Goal: Find specific page/section: Find specific page/section

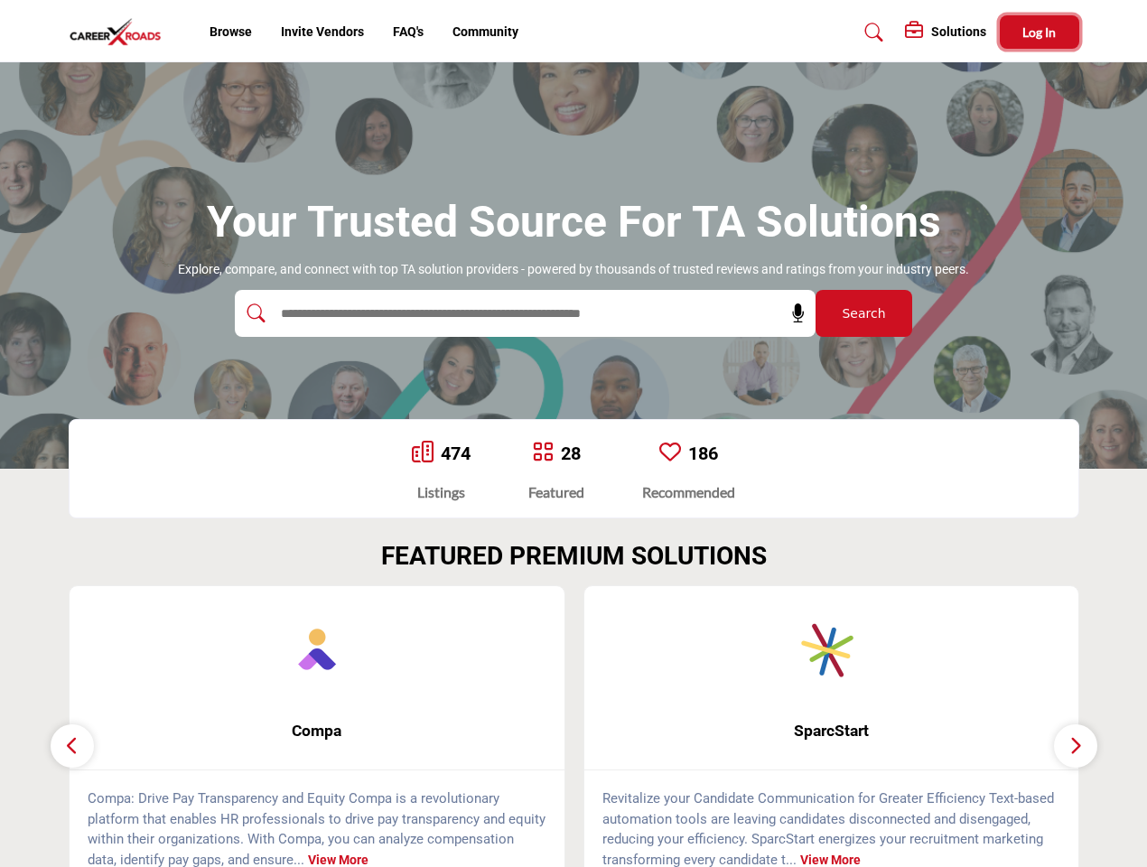
click at [1040, 32] on span "Log In" at bounding box center [1038, 31] width 33 height 15
click at [792, 313] on icon at bounding box center [798, 313] width 18 height 18
click at [574, 726] on div "SparcStart ... View More" at bounding box center [832, 737] width 516 height 304
type input "**********"
click at [317, 731] on span "Compa" at bounding box center [317, 730] width 441 height 23
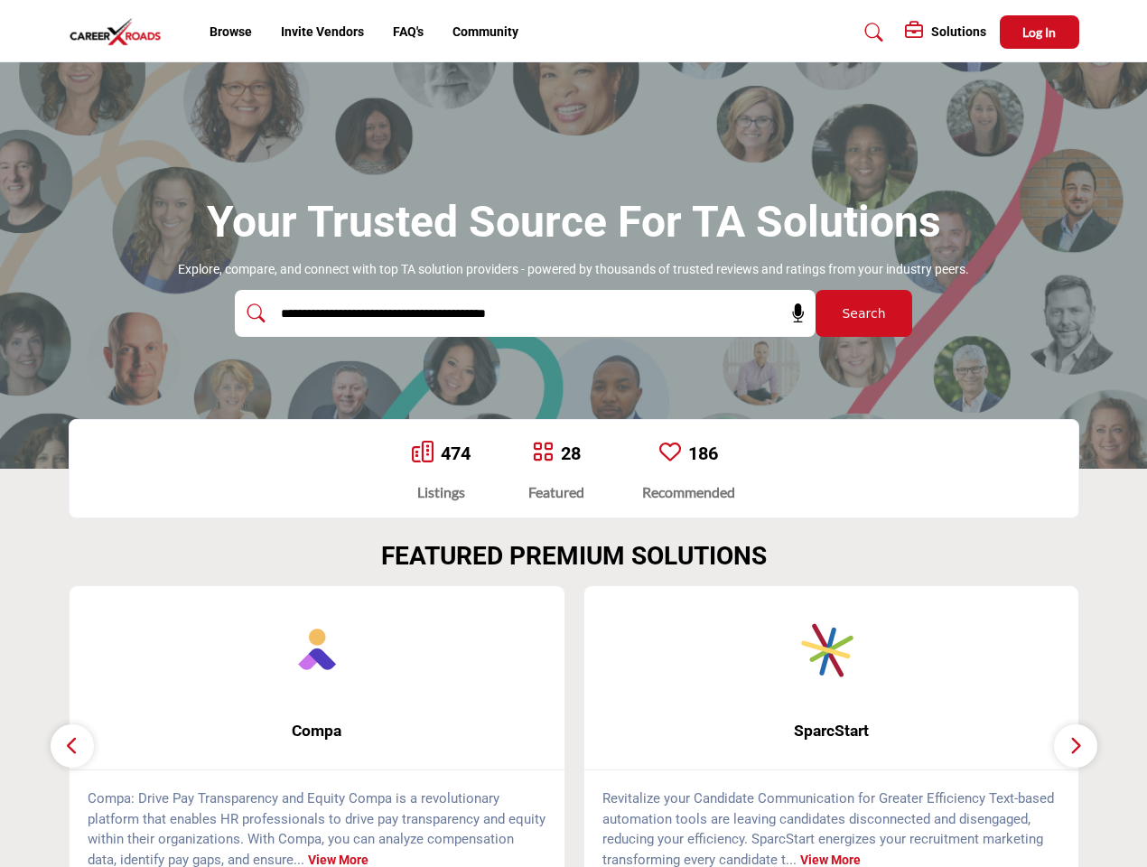
click at [832, 731] on span "SparcStart" at bounding box center [831, 730] width 441 height 23
click at [72, 746] on icon "button" at bounding box center [72, 745] width 14 height 23
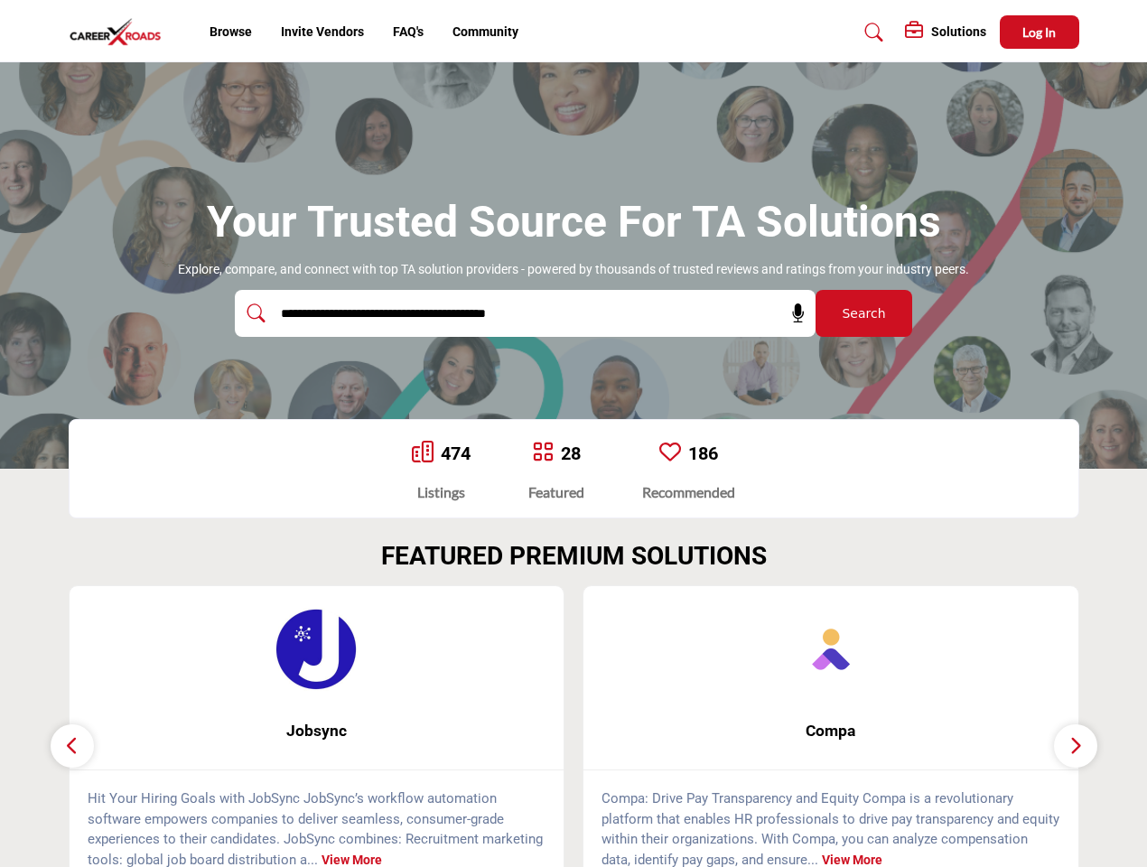
click at [1076, 746] on icon "button" at bounding box center [1076, 745] width 14 height 23
